Goal: Obtain resource: Obtain resource

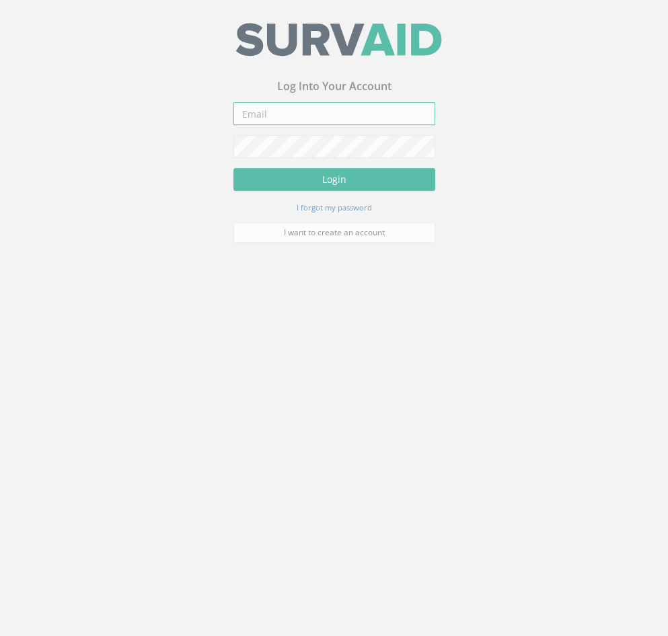
type input "[EMAIL_ADDRESS][DOMAIN_NAME]"
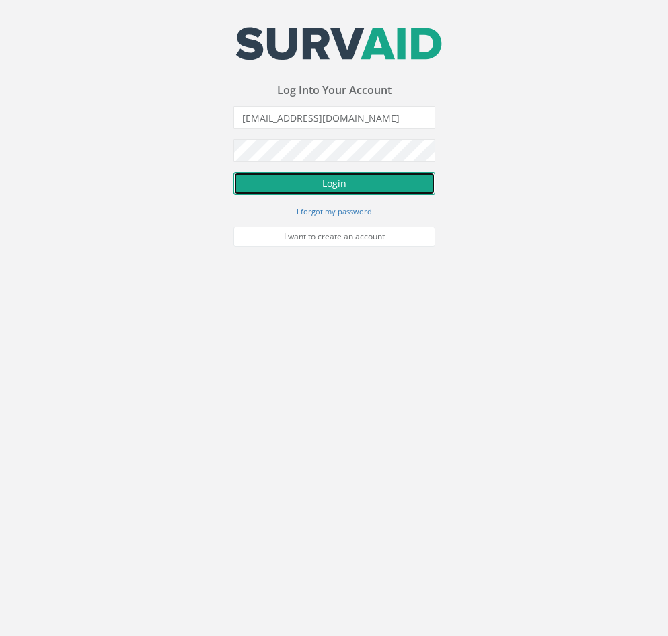
click at [325, 184] on button "Login" at bounding box center [334, 183] width 202 height 23
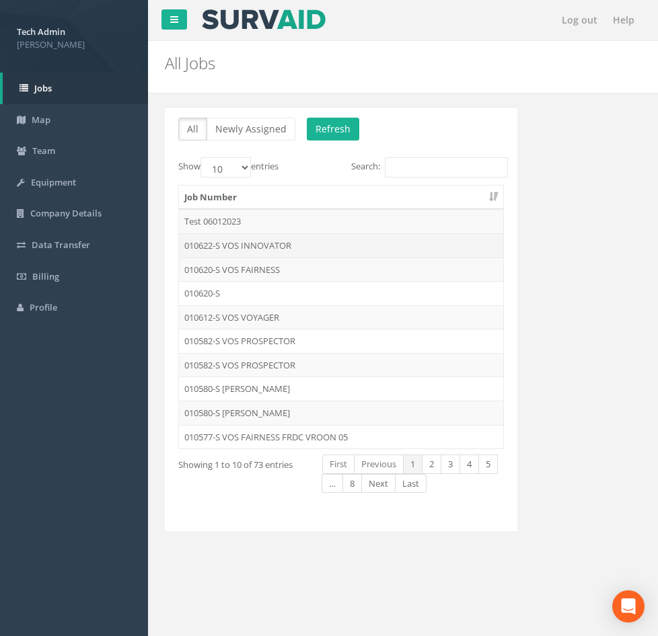
click at [274, 247] on td "010622-S VOS INNOVATOR" at bounding box center [341, 245] width 324 height 24
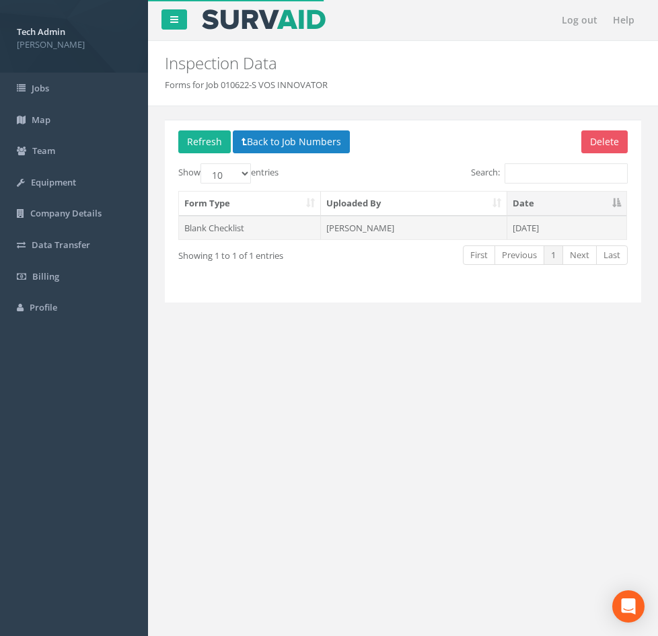
click at [359, 223] on td "[PERSON_NAME]" at bounding box center [414, 228] width 186 height 24
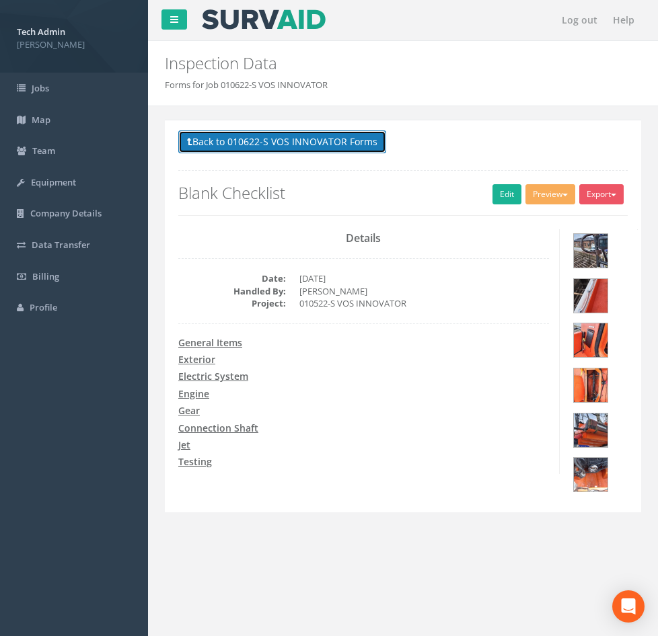
click at [196, 136] on button "Back to 010622-S VOS INNOVATOR Forms" at bounding box center [282, 141] width 208 height 23
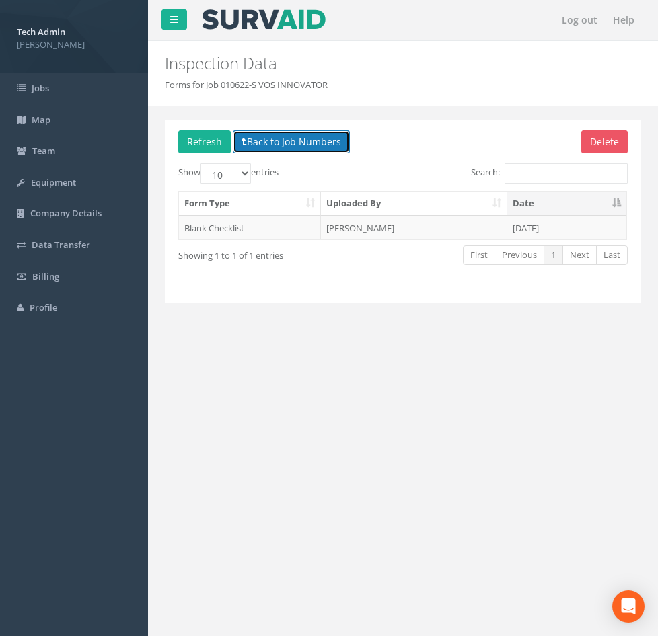
click at [257, 141] on button "Back to Job Numbers" at bounding box center [291, 141] width 117 height 23
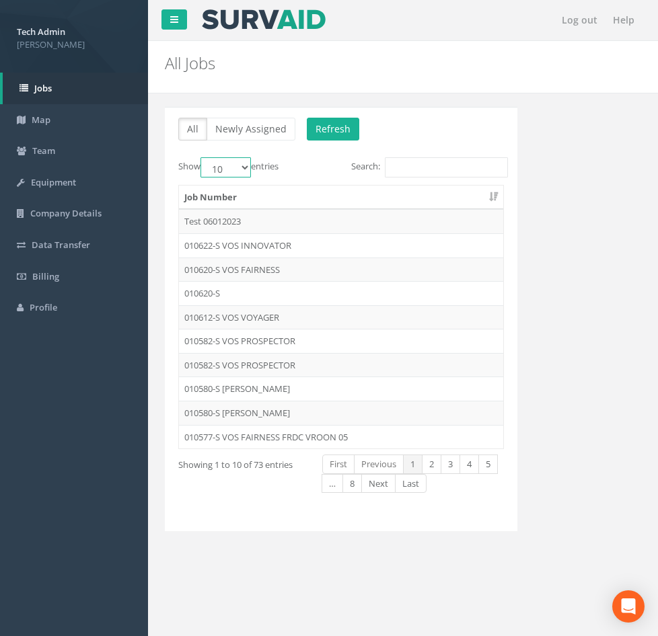
click at [243, 169] on select "10 25 50 100" at bounding box center [225, 167] width 50 height 20
select select "25"
click at [202, 157] on select "10 25 50 100" at bounding box center [225, 167] width 50 height 20
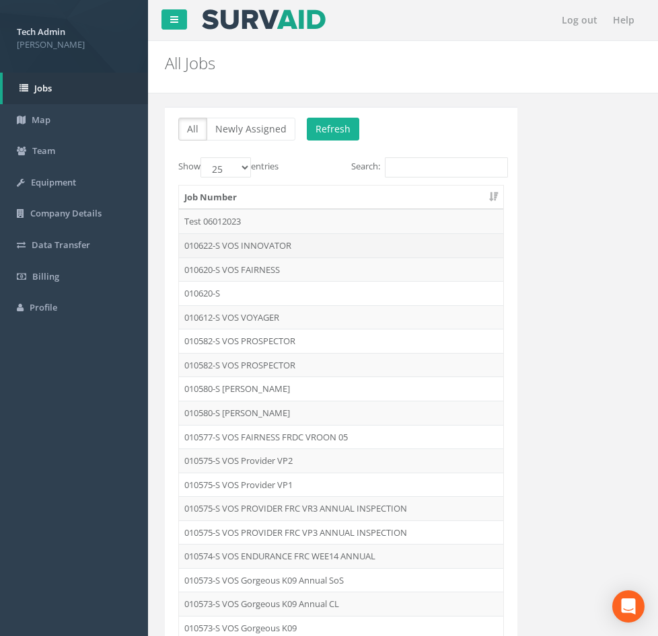
click at [247, 247] on td "010622-S VOS INNOVATOR" at bounding box center [341, 245] width 324 height 24
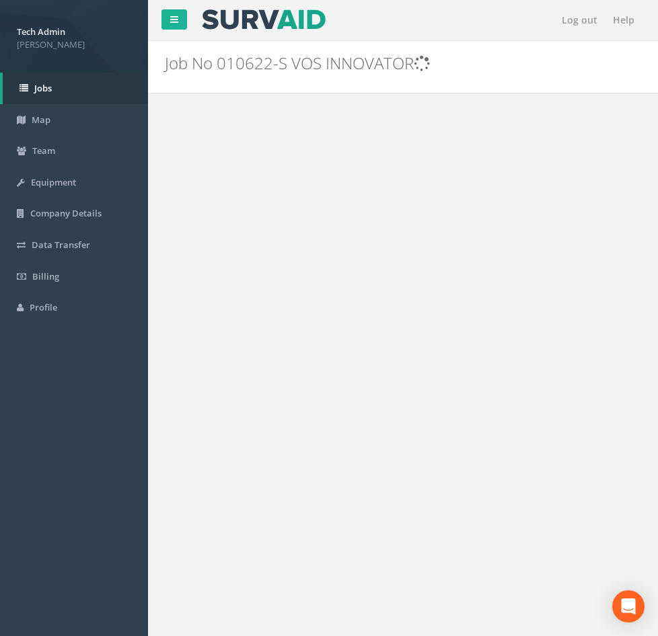
click at [247, 247] on div "Log out Help Job No 010622-S VOS INNOVATOR PGMs for Job 010622-S VOS INNOVATOR …" at bounding box center [403, 403] width 510 height 807
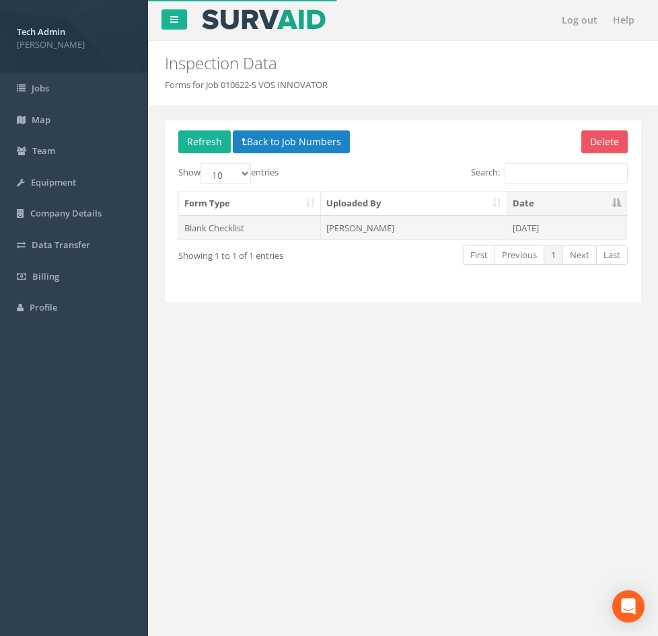
click at [378, 229] on td "[PERSON_NAME]" at bounding box center [414, 228] width 186 height 24
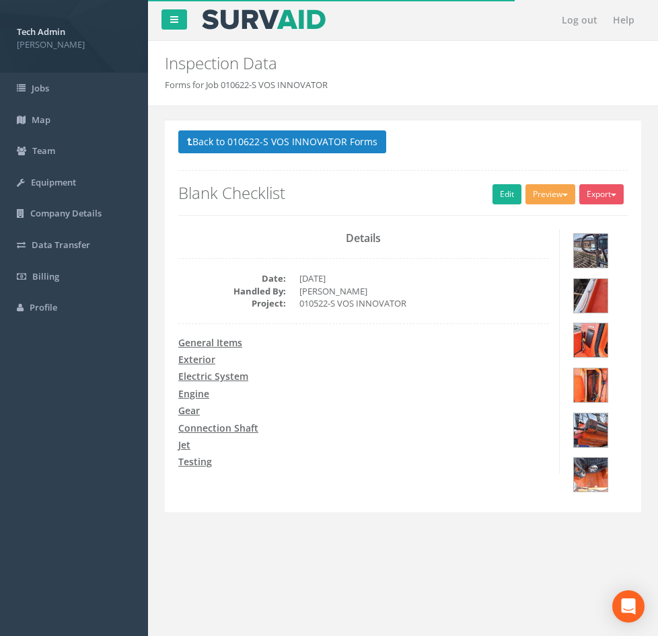
click at [525, 198] on button "Preview" at bounding box center [550, 194] width 50 height 20
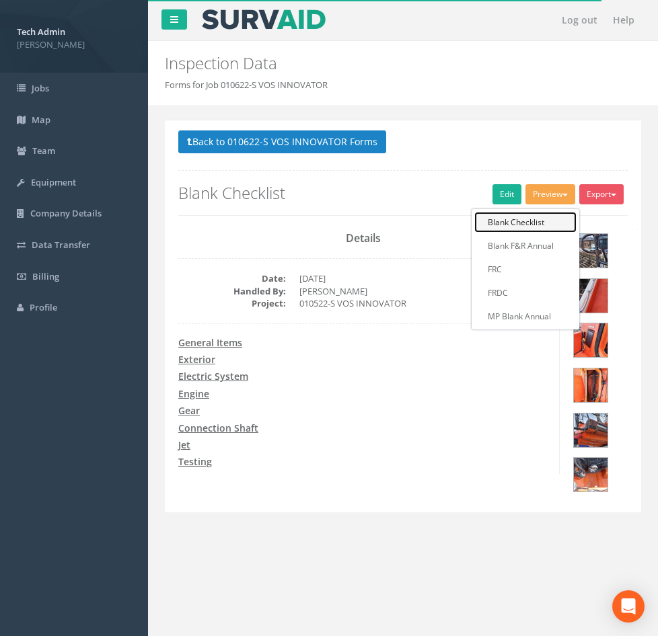
click at [474, 221] on link "Blank Checklist" at bounding box center [525, 222] width 102 height 21
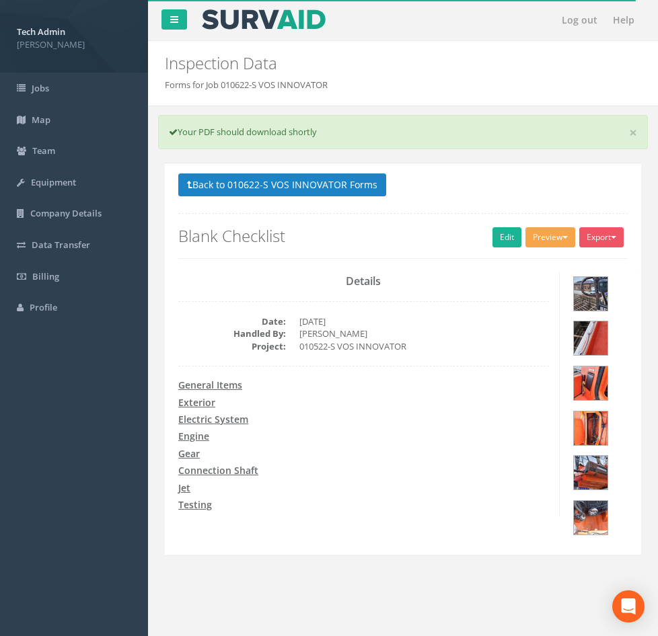
click at [525, 244] on button "Preview" at bounding box center [550, 237] width 50 height 20
click at [474, 360] on link "MP Blank Annual" at bounding box center [525, 359] width 102 height 21
click at [579, 231] on button "Export" at bounding box center [601, 237] width 44 height 20
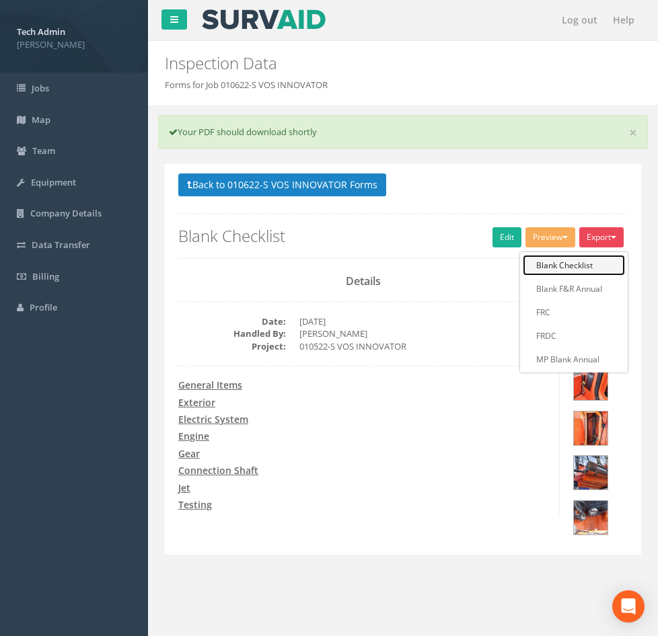
click at [522, 264] on link "Blank Checklist" at bounding box center [573, 265] width 102 height 21
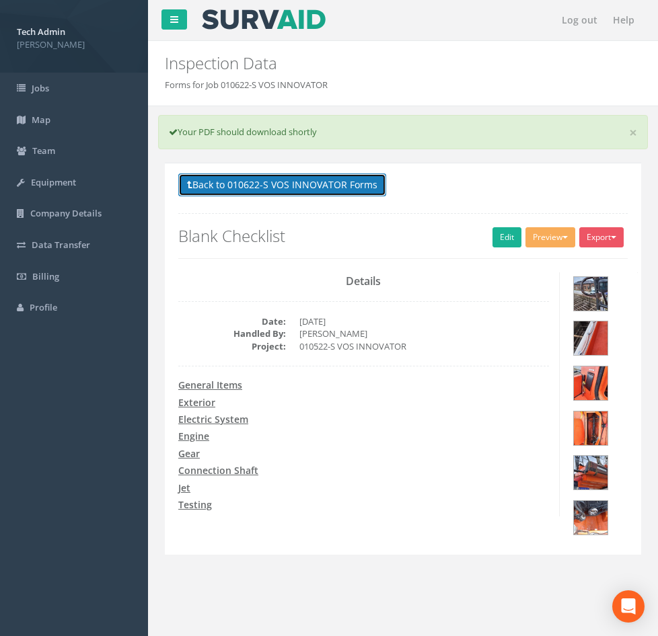
click at [286, 185] on button "Back to 010622-S VOS INNOVATOR Forms" at bounding box center [282, 184] width 208 height 23
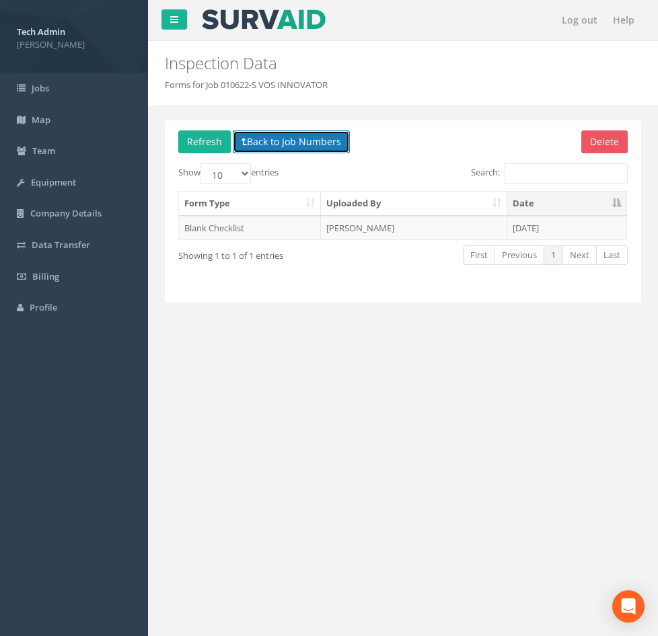
click at [264, 145] on button "Back to Job Numbers" at bounding box center [291, 141] width 117 height 23
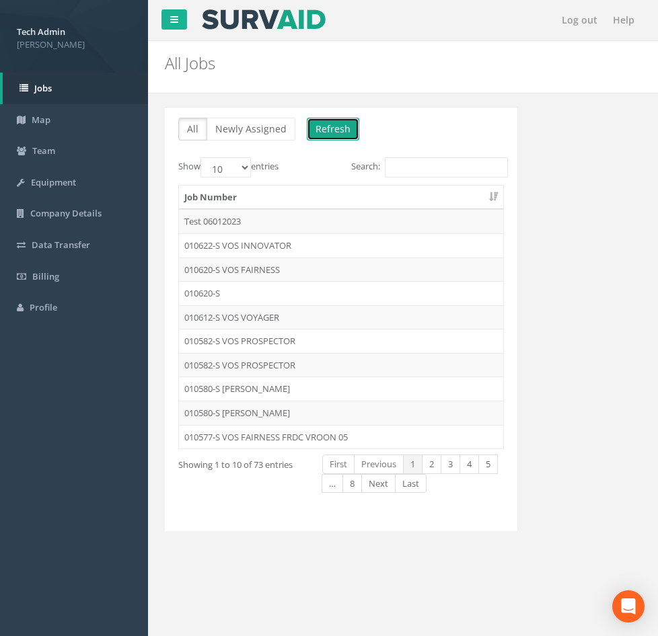
click at [322, 134] on button "Refresh" at bounding box center [333, 129] width 52 height 23
click at [314, 132] on button "Refresh" at bounding box center [333, 129] width 52 height 23
click at [327, 132] on button "Refresh" at bounding box center [333, 129] width 52 height 23
click at [247, 167] on select "10 25 50 100" at bounding box center [225, 167] width 50 height 20
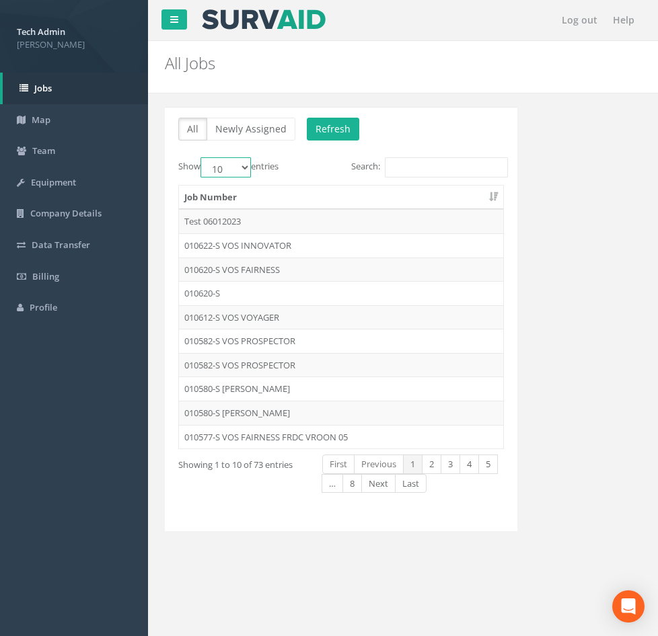
select select "25"
click at [202, 157] on select "10 25 50 100" at bounding box center [225, 167] width 50 height 20
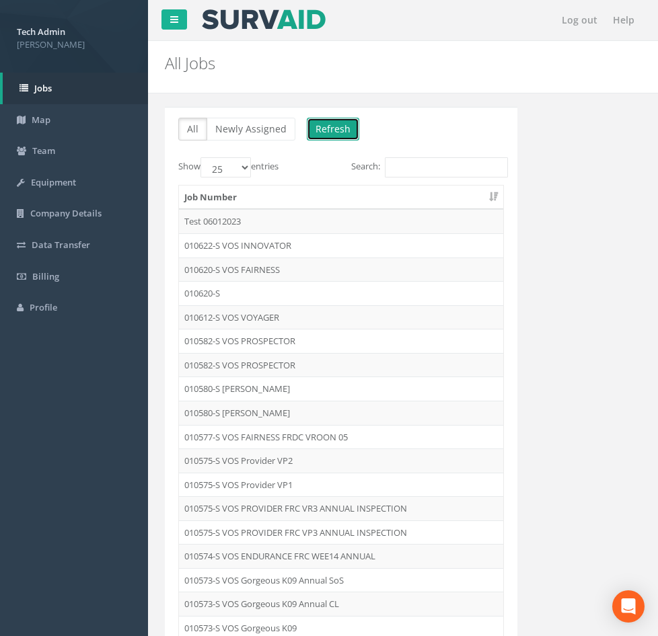
click at [329, 120] on button "Refresh" at bounding box center [333, 129] width 52 height 23
click at [331, 123] on button "Refresh" at bounding box center [333, 129] width 52 height 23
click at [335, 131] on button "Refresh" at bounding box center [333, 129] width 52 height 23
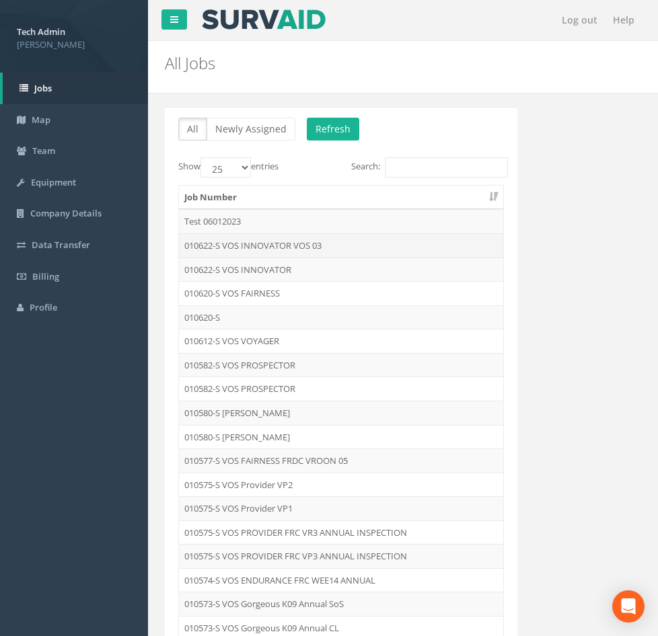
click at [271, 247] on td "010622-S VOS INNOVATOR VOS 03" at bounding box center [341, 245] width 324 height 24
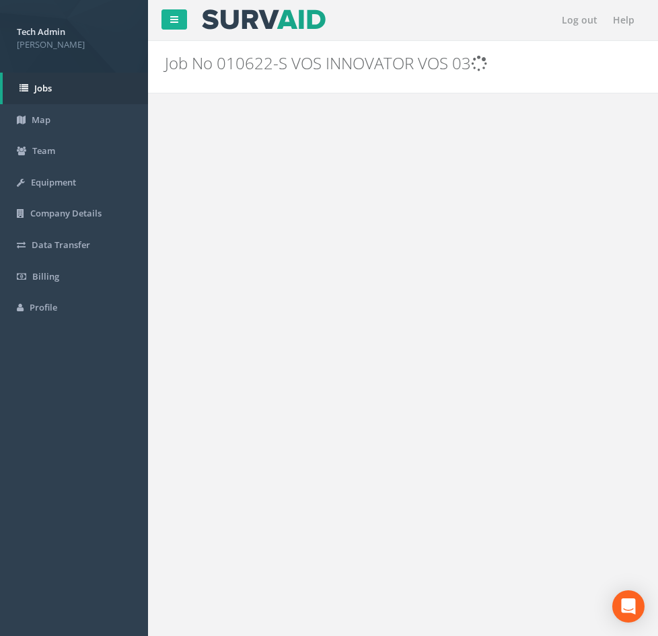
click at [271, 247] on div "Log out Help Job No 010622-S VOS INNOVATOR VOS 03 PGMs for Job 010622-S VOS INN…" at bounding box center [403, 403] width 510 height 807
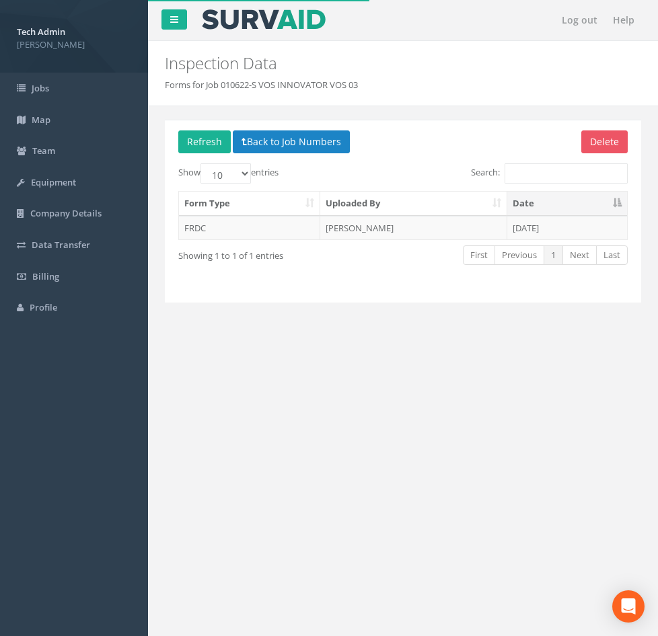
click at [272, 351] on div "Log out Help Inspection Data Forms for Job 010622-S VOS INNOVATOR VOS 03 × × × …" at bounding box center [403, 403] width 510 height 807
click at [254, 149] on button "Back to Job Numbers" at bounding box center [291, 141] width 117 height 23
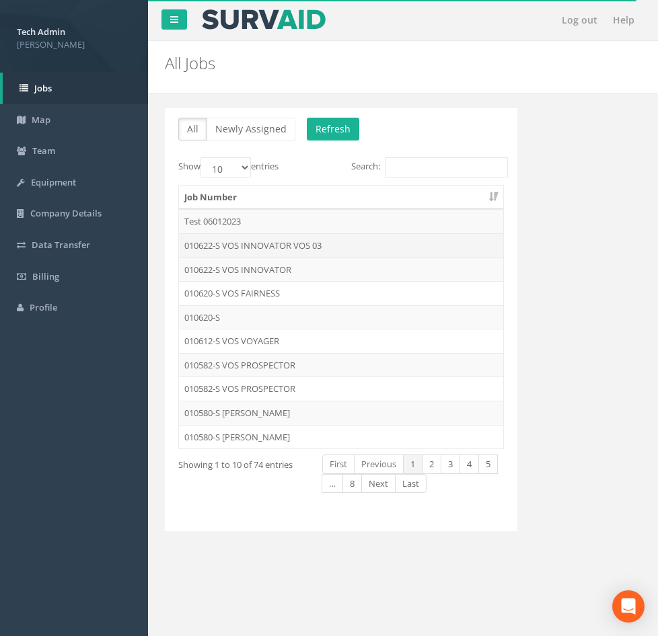
click at [248, 245] on td "010622-S VOS INNOVATOR VOS 03" at bounding box center [341, 245] width 324 height 24
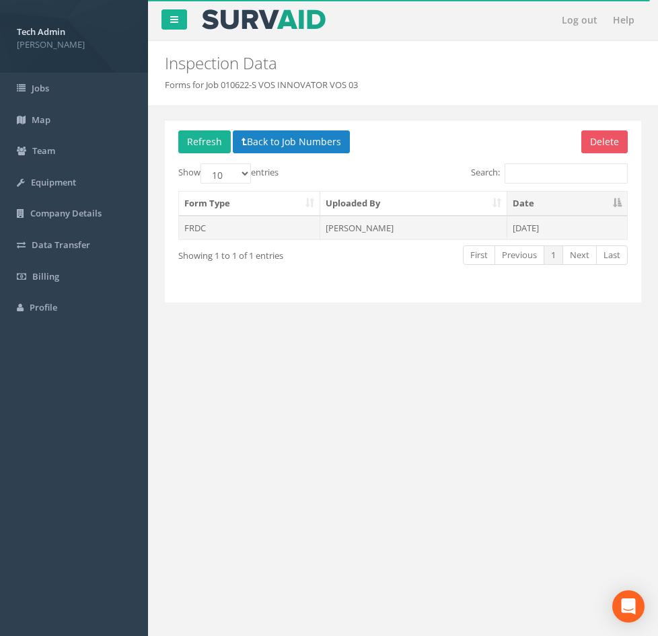
click at [380, 233] on td "[PERSON_NAME]" at bounding box center [413, 228] width 186 height 24
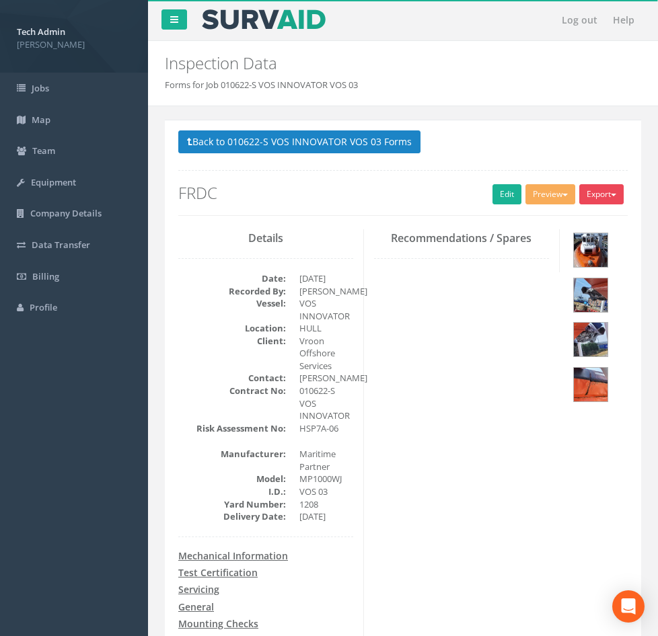
click at [579, 196] on button "Export" at bounding box center [601, 194] width 44 height 20
click at [305, 200] on h2 "FRDC" at bounding box center [402, 192] width 449 height 17
click at [525, 200] on button "Preview" at bounding box center [550, 194] width 50 height 20
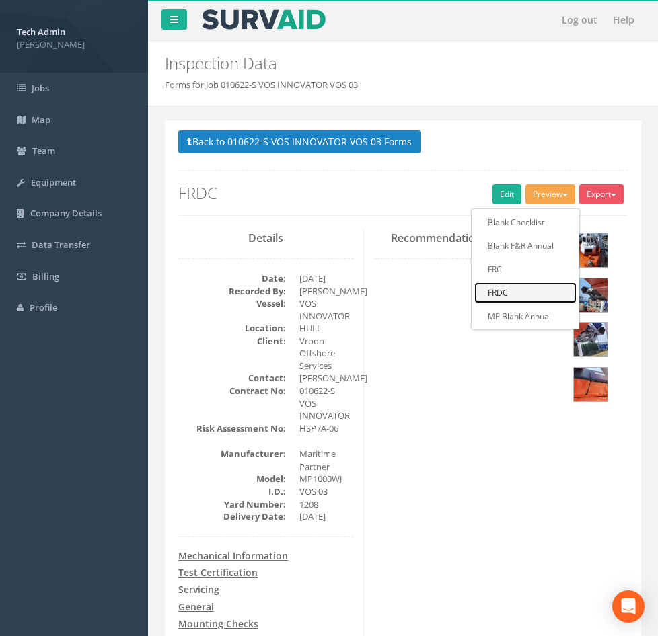
click at [474, 296] on link "FRDC" at bounding box center [525, 292] width 102 height 21
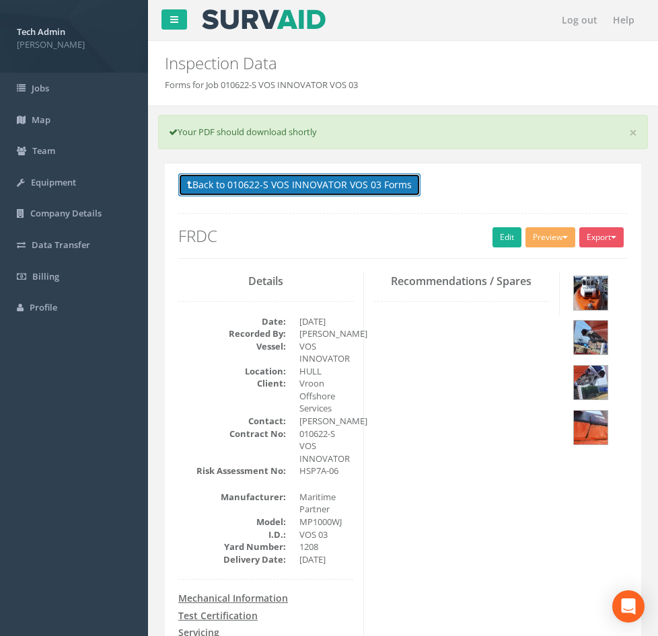
click at [354, 182] on button "Back to 010622-S VOS INNOVATOR VOS 03 Forms" at bounding box center [299, 184] width 242 height 23
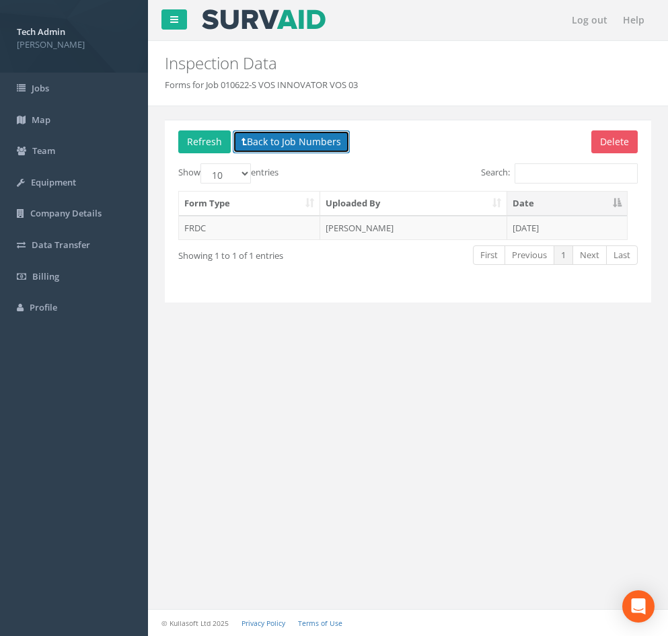
click at [264, 146] on button "Back to Job Numbers" at bounding box center [291, 141] width 117 height 23
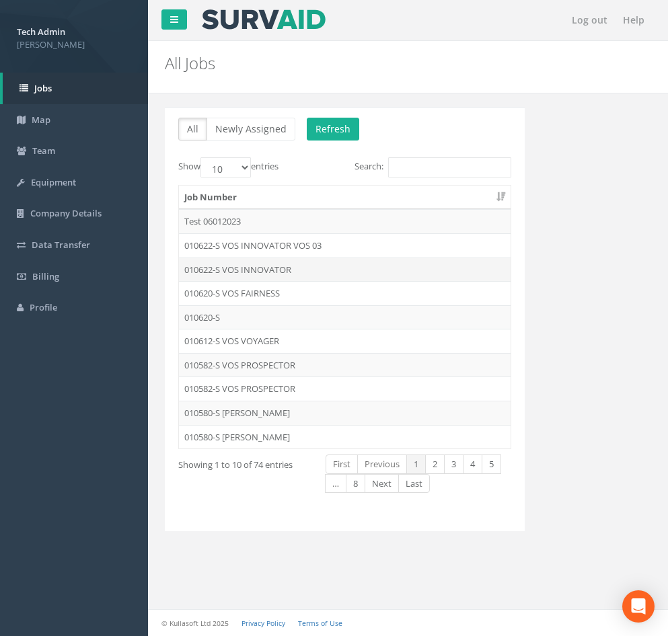
click at [251, 268] on td "010622-S VOS INNOVATOR" at bounding box center [344, 269] width 331 height 24
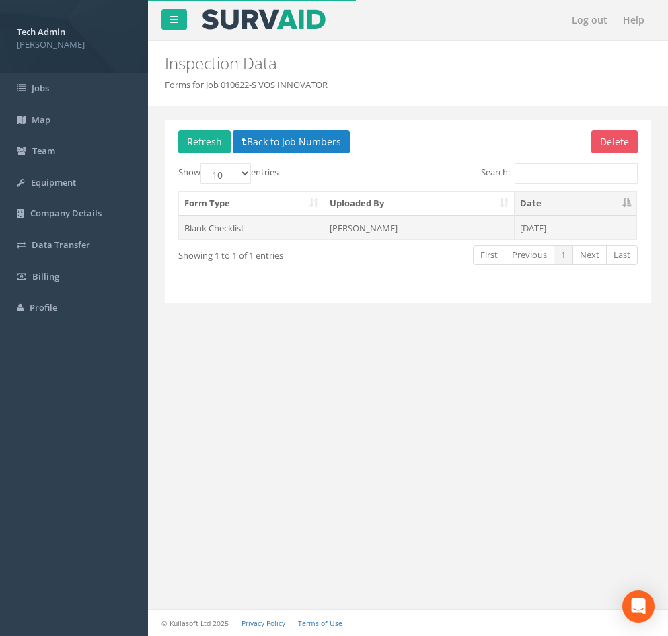
click at [465, 221] on td "[PERSON_NAME]" at bounding box center [419, 228] width 190 height 24
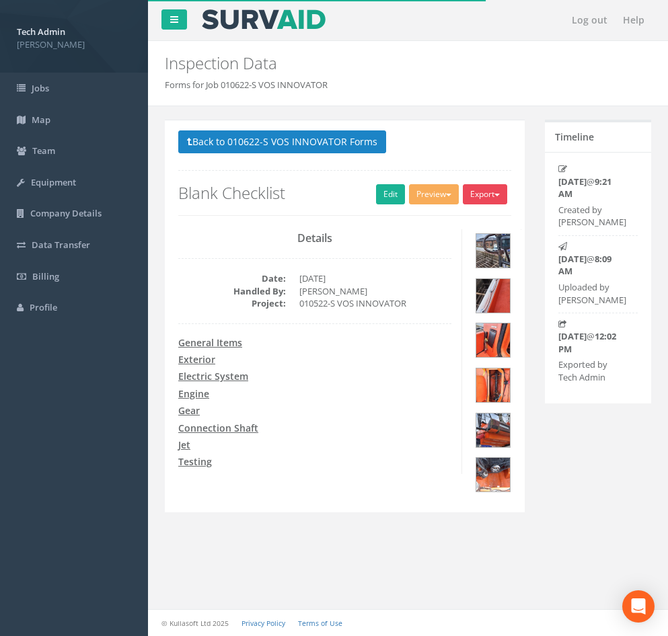
click at [481, 193] on button "Export" at bounding box center [485, 194] width 44 height 20
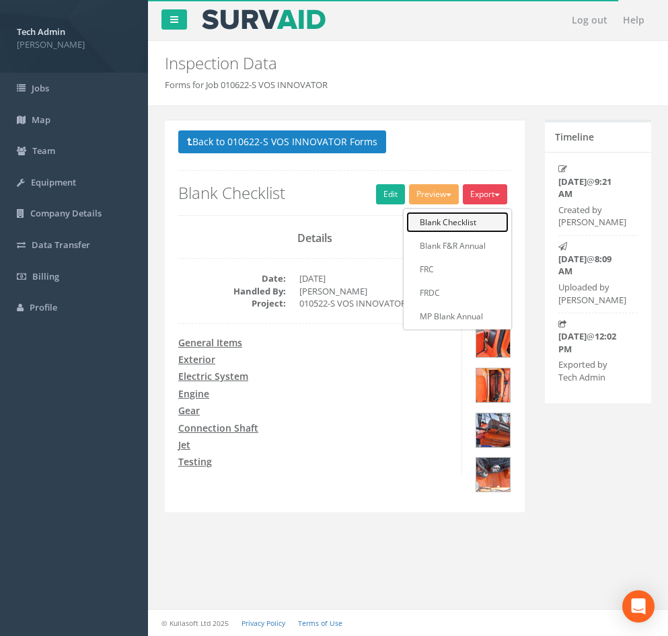
click at [469, 227] on link "Blank Checklist" at bounding box center [457, 222] width 102 height 21
